Goal: Information Seeking & Learning: Learn about a topic

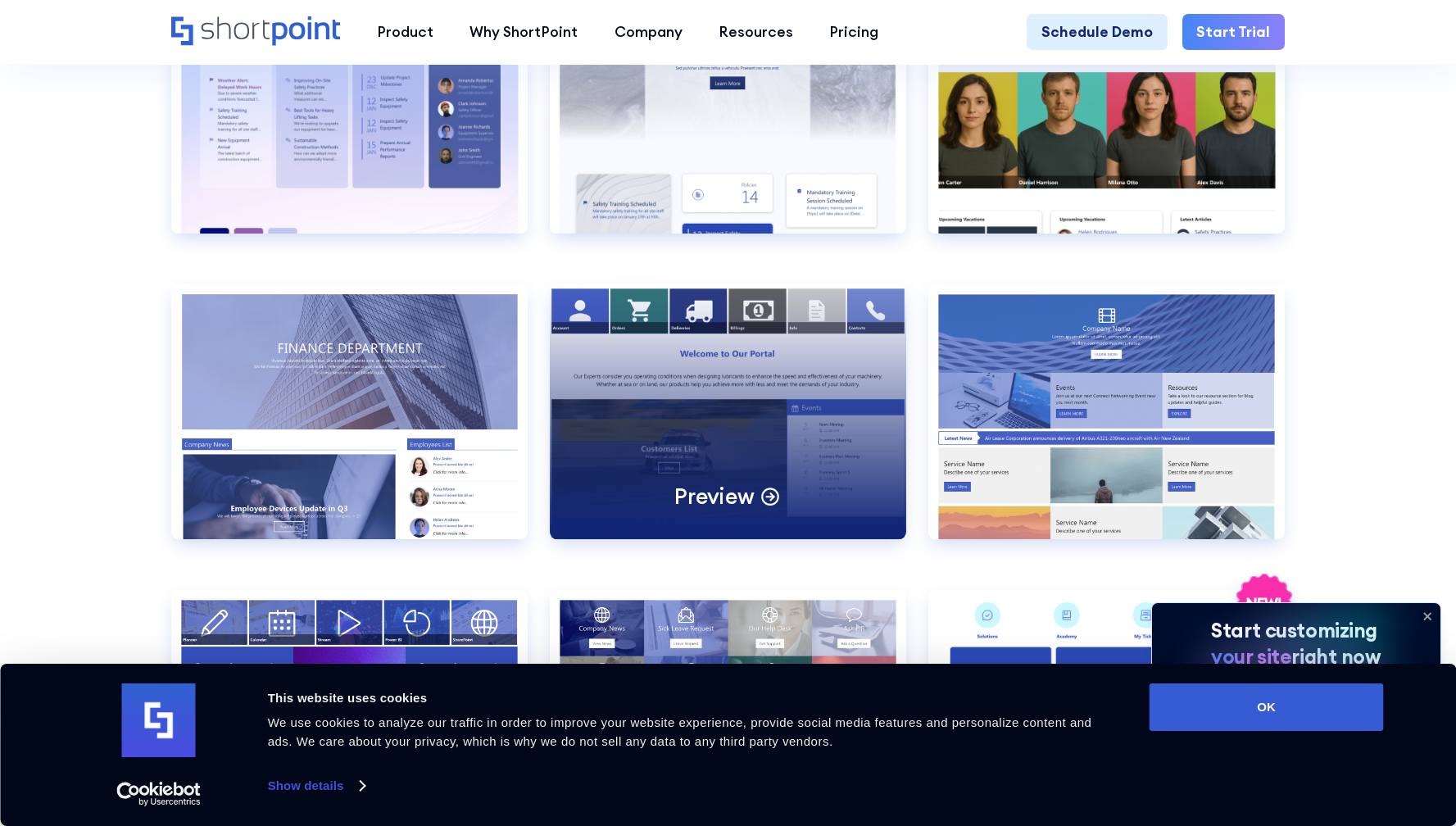
scroll to position [3613, 0]
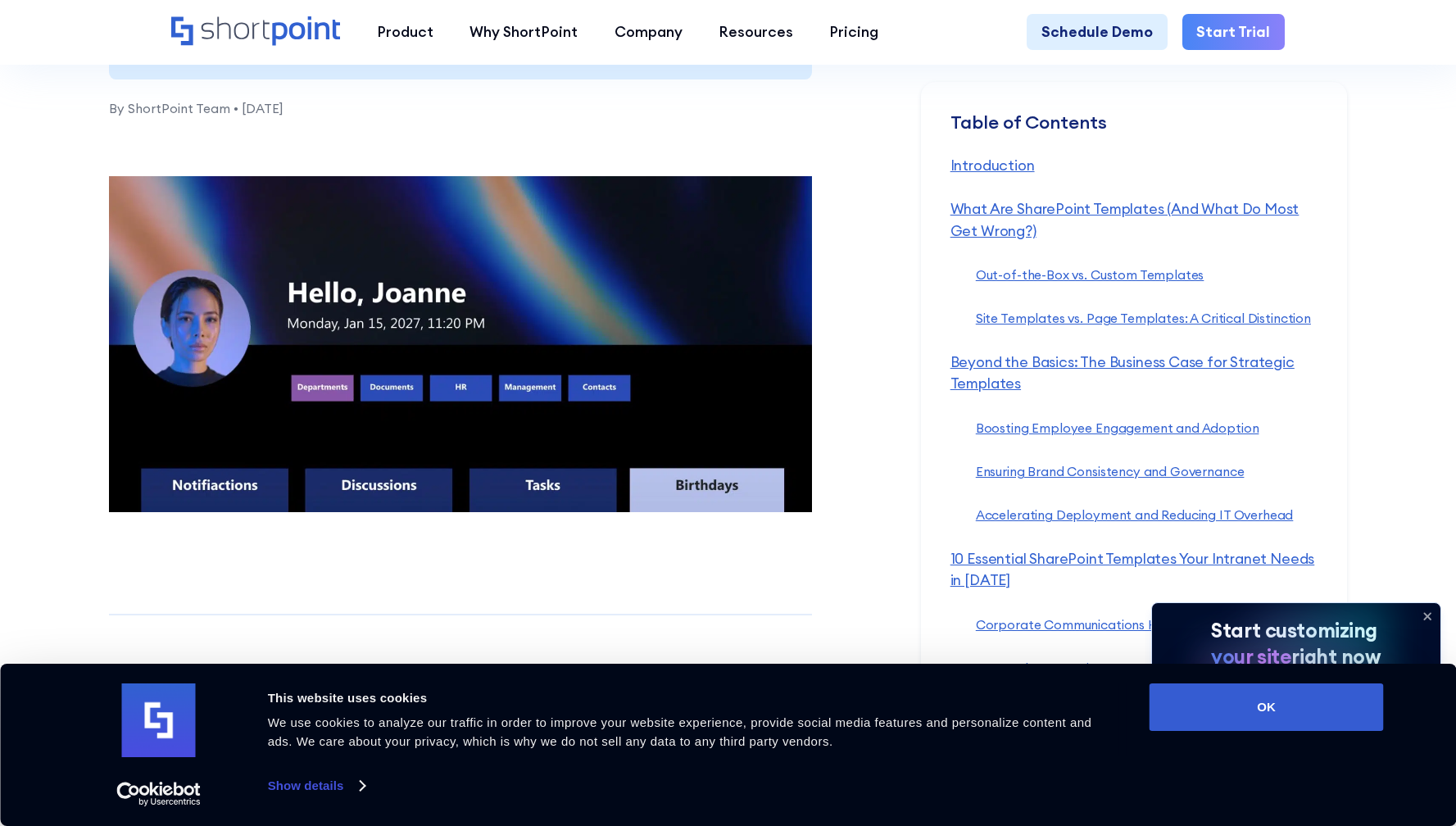
scroll to position [620, 0]
